Goal: Task Accomplishment & Management: Manage account settings

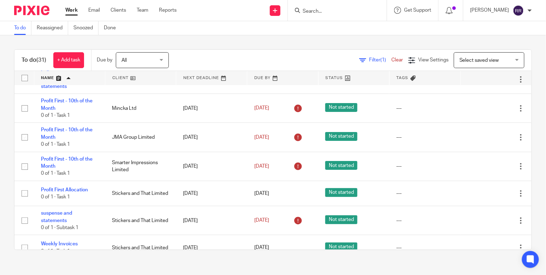
scroll to position [882, 0]
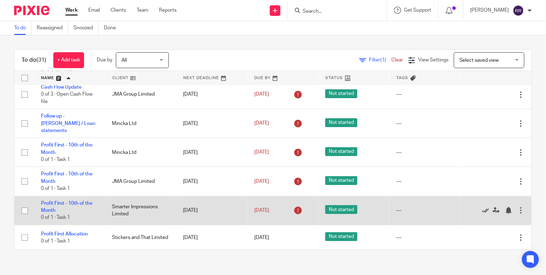
click at [482, 207] on icon at bounding box center [485, 210] width 7 height 7
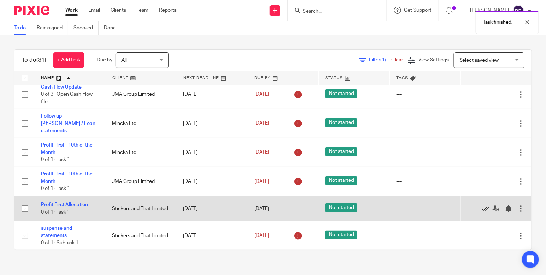
click at [482, 205] on icon at bounding box center [485, 208] width 7 height 7
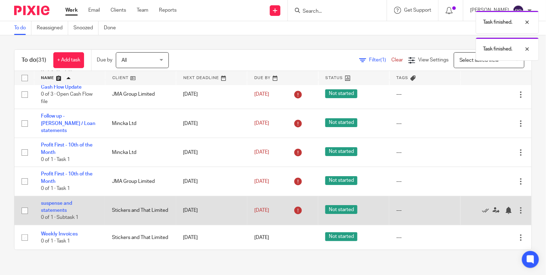
scroll to position [878, 0]
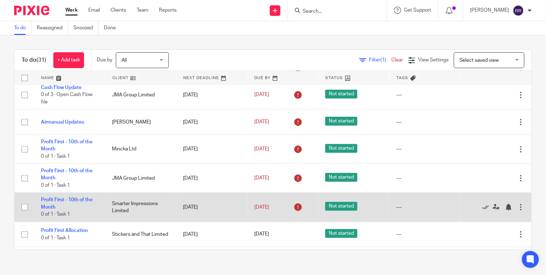
scroll to position [132, 0]
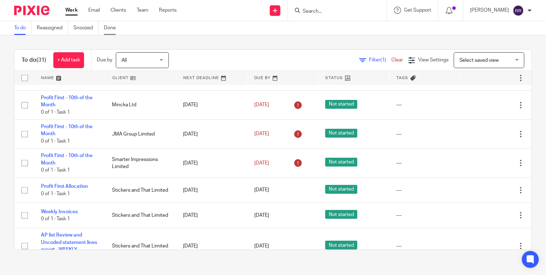
click at [108, 31] on link "Done" at bounding box center [112, 28] width 17 height 14
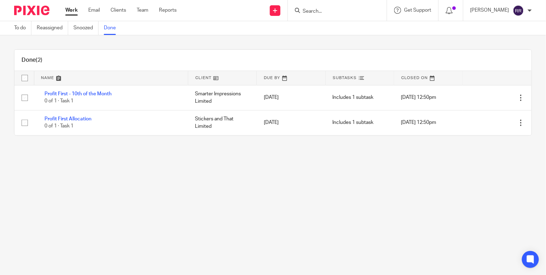
click at [71, 10] on link "Work" at bounding box center [71, 10] width 12 height 7
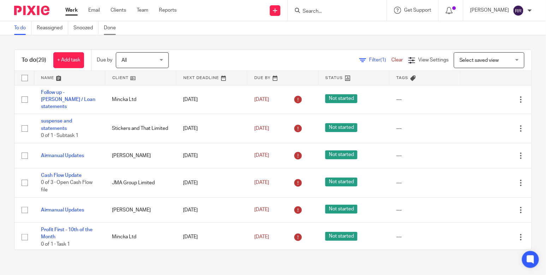
click at [107, 25] on link "Done" at bounding box center [112, 28] width 17 height 14
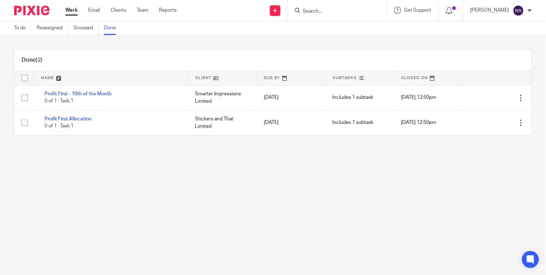
click at [69, 8] on link "Work" at bounding box center [71, 10] width 12 height 7
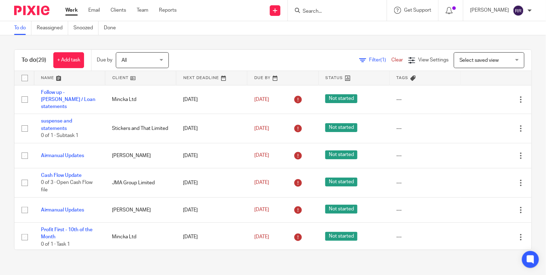
click at [52, 78] on link at bounding box center [69, 78] width 71 height 14
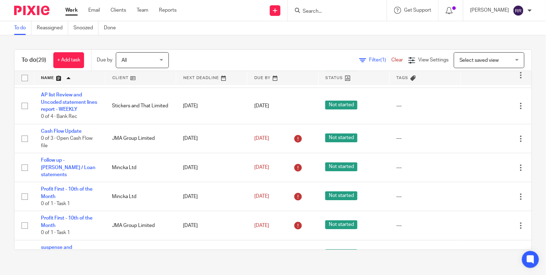
scroll to position [878, 0]
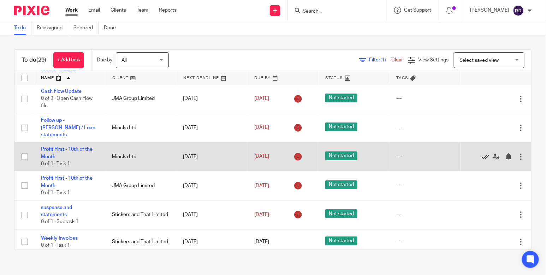
click at [482, 153] on icon at bounding box center [485, 156] width 7 height 7
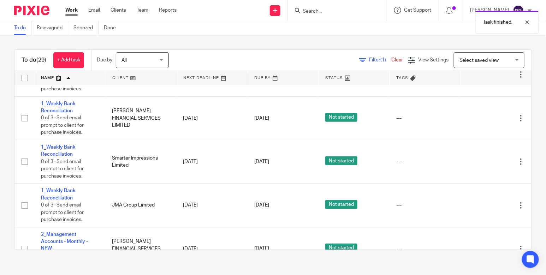
scroll to position [0, 0]
